Goal: Task Accomplishment & Management: Manage account settings

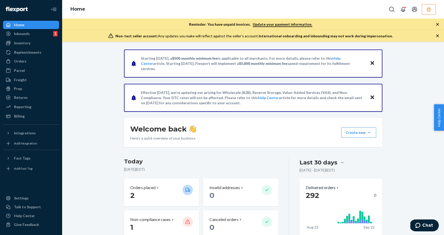
click at [29, 59] on div "Orders" at bounding box center [31, 60] width 55 height 7
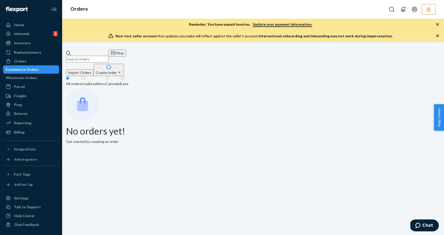
click at [36, 69] on div "Ecommerce Orders" at bounding box center [22, 69] width 33 height 5
click at [34, 64] on div "Orders" at bounding box center [31, 60] width 55 height 7
click at [28, 28] on div "Home" at bounding box center [31, 24] width 55 height 7
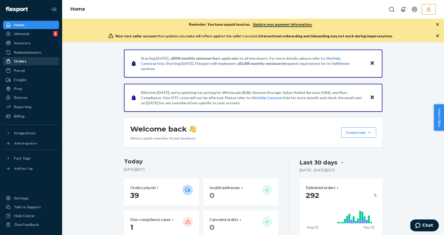
click at [25, 59] on div "Orders" at bounding box center [20, 61] width 12 height 5
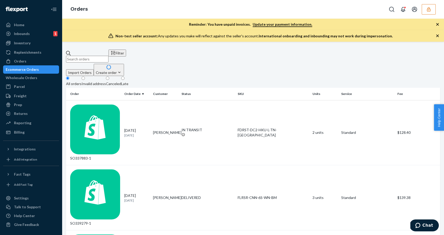
click at [298, 76] on fieldset "All orders Invalid address Canceled Late" at bounding box center [253, 82] width 374 height 12
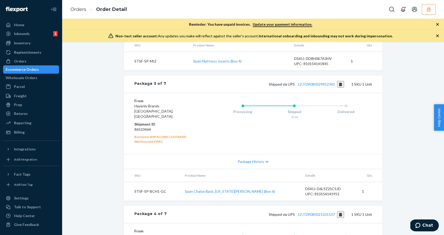
scroll to position [470, 0]
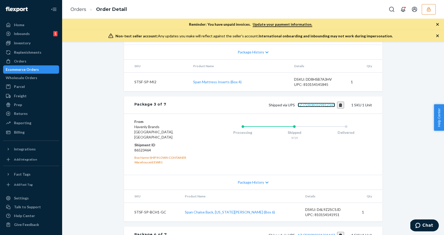
click at [319, 107] on link "1ZJ72R080329812341" at bounding box center [316, 105] width 37 height 4
click at [106, 61] on div "Shopify Order # SO330680-1 • Standard / $384.83 View Details Create Return Dupl…" at bounding box center [253, 158] width 382 height 1163
click at [428, 8] on icon "button" at bounding box center [428, 9] width 3 height 4
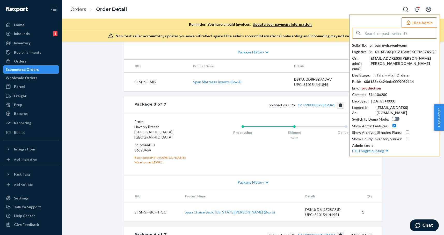
click at [417, 31] on input "text" at bounding box center [401, 33] width 72 height 10
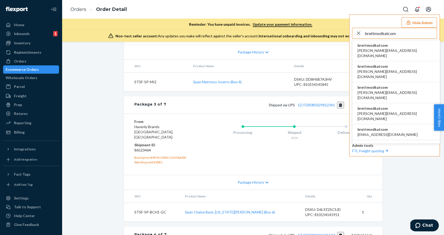
type input "brettmodkatcom"
click at [386, 51] on span "anna@modkat.com" at bounding box center [396, 53] width 77 height 10
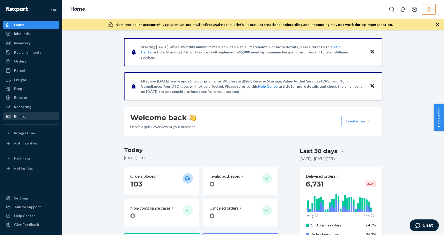
click at [38, 117] on div "Billing" at bounding box center [31, 115] width 55 height 7
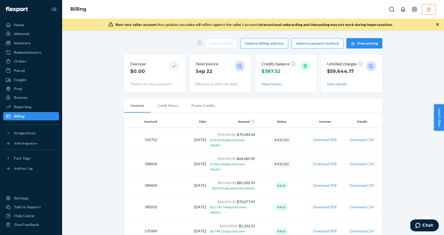
click at [91, 117] on div "Create credit Update billing address Update payment method View pricing Due now…" at bounding box center [253, 173] width 374 height 277
click at [273, 86] on div "Credits balance $387.52 View history" at bounding box center [285, 74] width 49 height 30
click at [274, 83] on button "View history" at bounding box center [271, 83] width 20 height 5
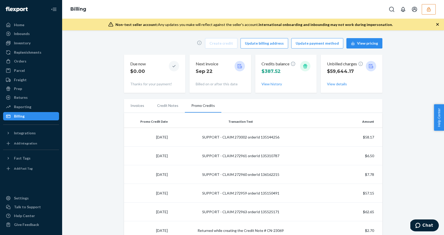
click at [164, 108] on li "Credit Notes" at bounding box center [168, 105] width 34 height 13
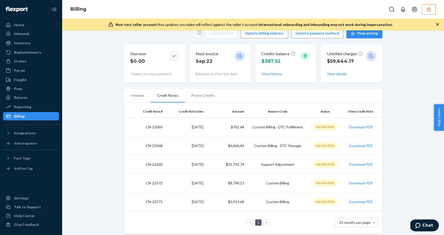
scroll to position [12, 0]
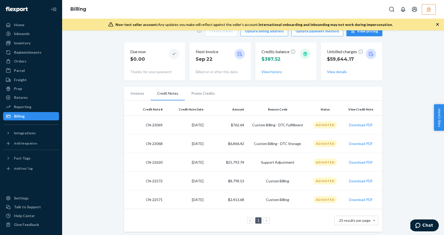
click at [393, 161] on div "Create credit Update billing address Update payment method View pricing Due now…" at bounding box center [253, 129] width 374 height 212
click at [359, 142] on button "Download PDF" at bounding box center [361, 143] width 24 height 5
click at [79, 79] on div "Create credit Update billing address Update payment method View pricing Due now…" at bounding box center [253, 129] width 374 height 212
click at [37, 24] on div "Home" at bounding box center [31, 24] width 55 height 7
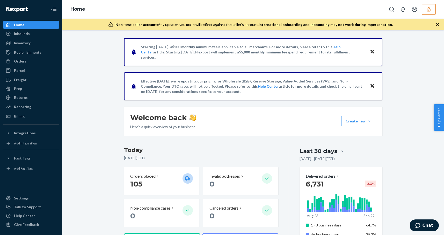
click at [430, 9] on icon "button" at bounding box center [428, 9] width 5 height 5
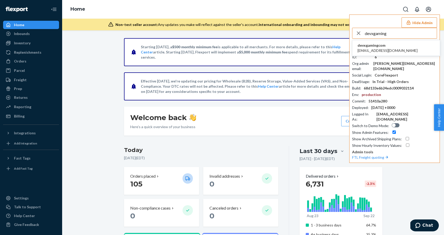
type input "devxgaming"
click at [373, 44] on span "devxgamingcom" at bounding box center [388, 45] width 60 height 5
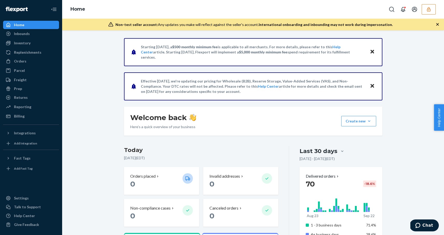
click at [134, 16] on div "Home" at bounding box center [253, 9] width 382 height 19
click at [428, 16] on div "Home" at bounding box center [253, 9] width 382 height 19
click at [424, 12] on button "button" at bounding box center [429, 9] width 14 height 10
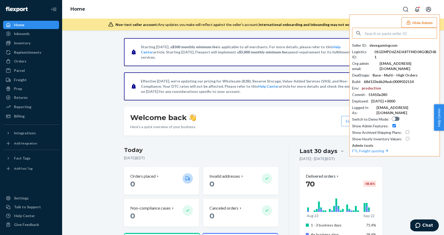
click at [411, 30] on input "text" at bounding box center [401, 33] width 72 height 10
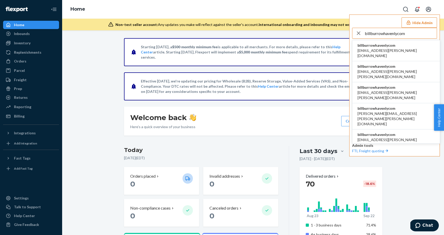
type input "billburrowhavenlycom"
click at [372, 46] on span "billburrowhavenlycom" at bounding box center [396, 45] width 77 height 5
